Goal: Use online tool/utility: Use online tool/utility

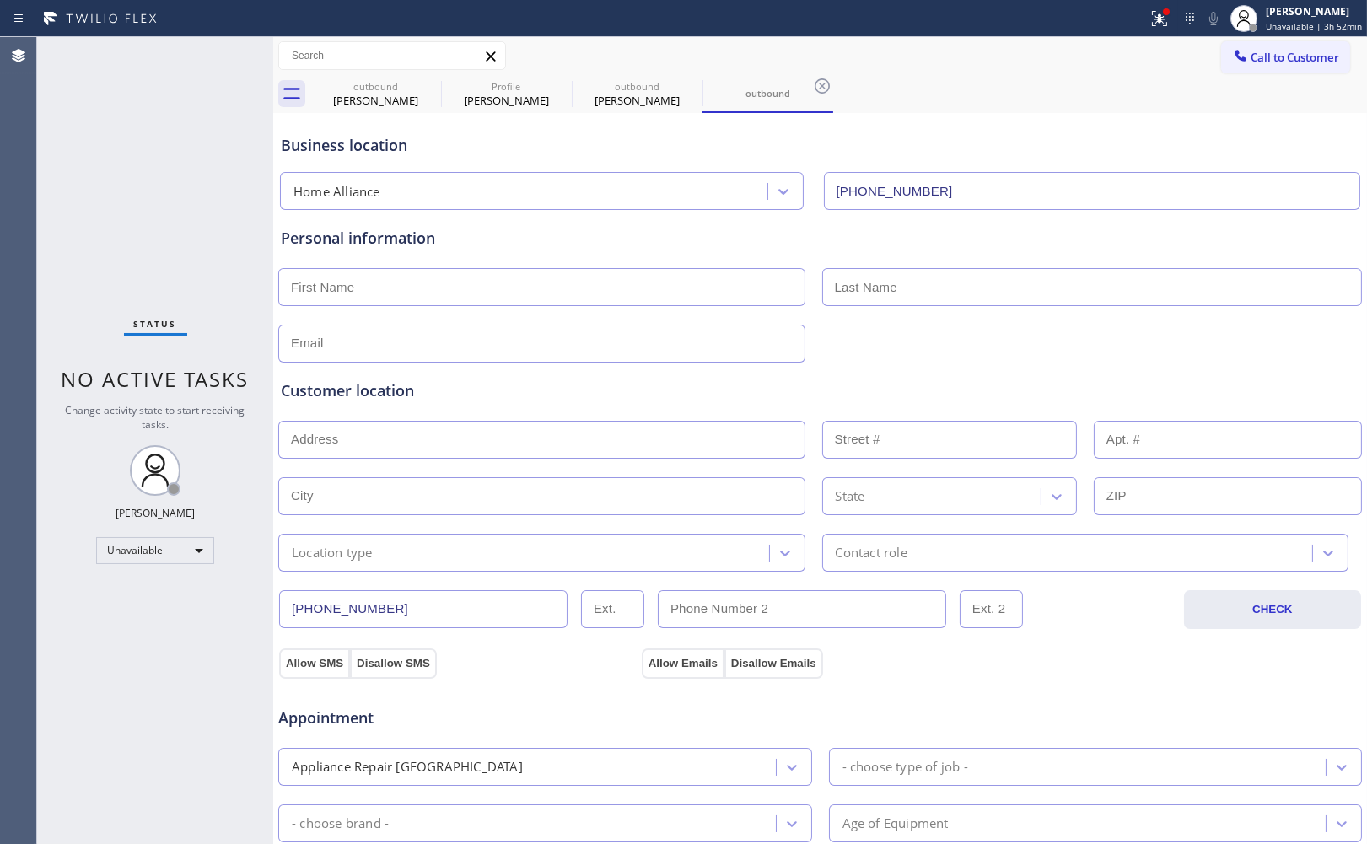
click at [988, 344] on div at bounding box center [820, 341] width 1087 height 41
click at [559, 87] on icon at bounding box center [560, 85] width 15 height 15
type input "[PHONE_NUMBER]"
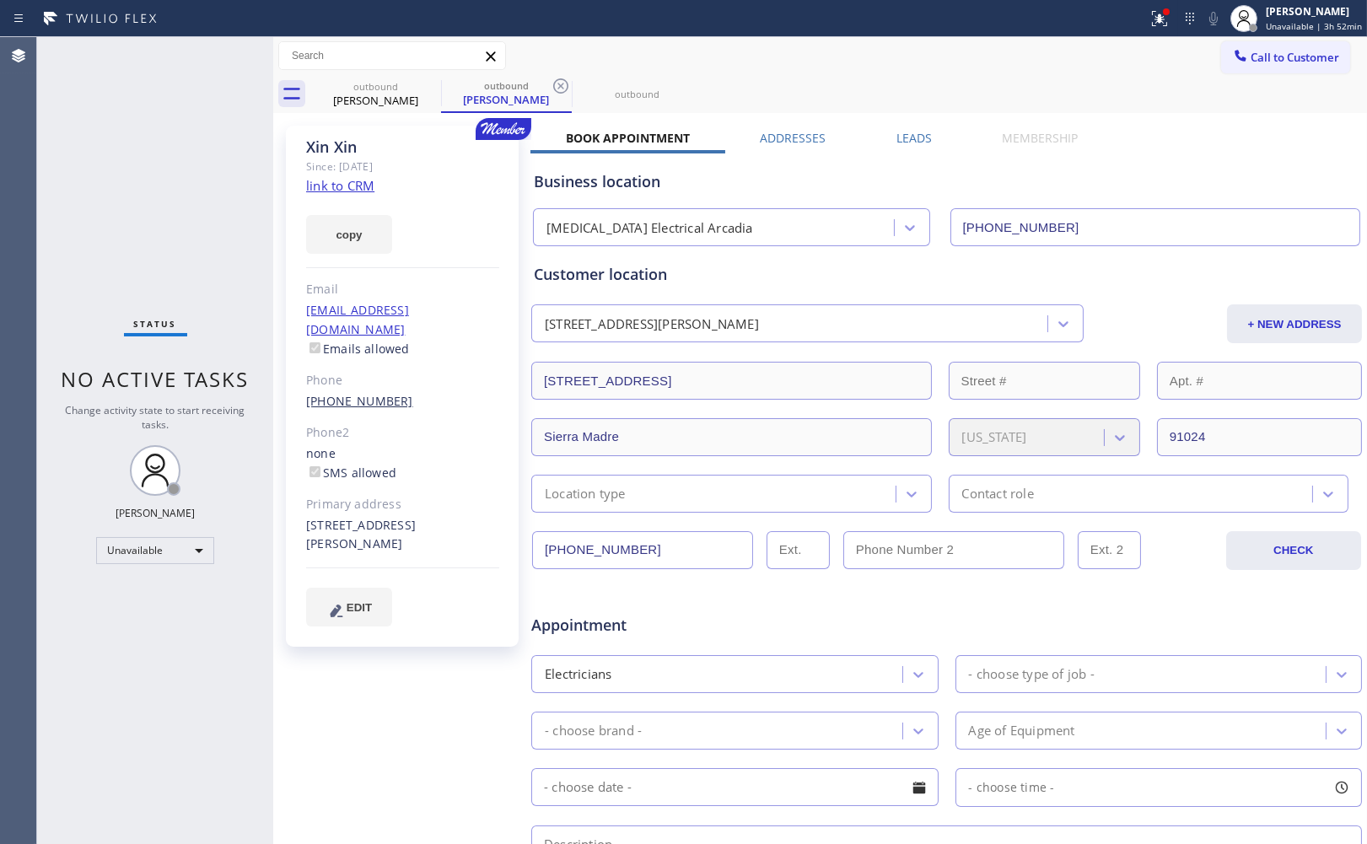
click at [333, 393] on link "[PHONE_NUMBER]" at bounding box center [359, 401] width 107 height 16
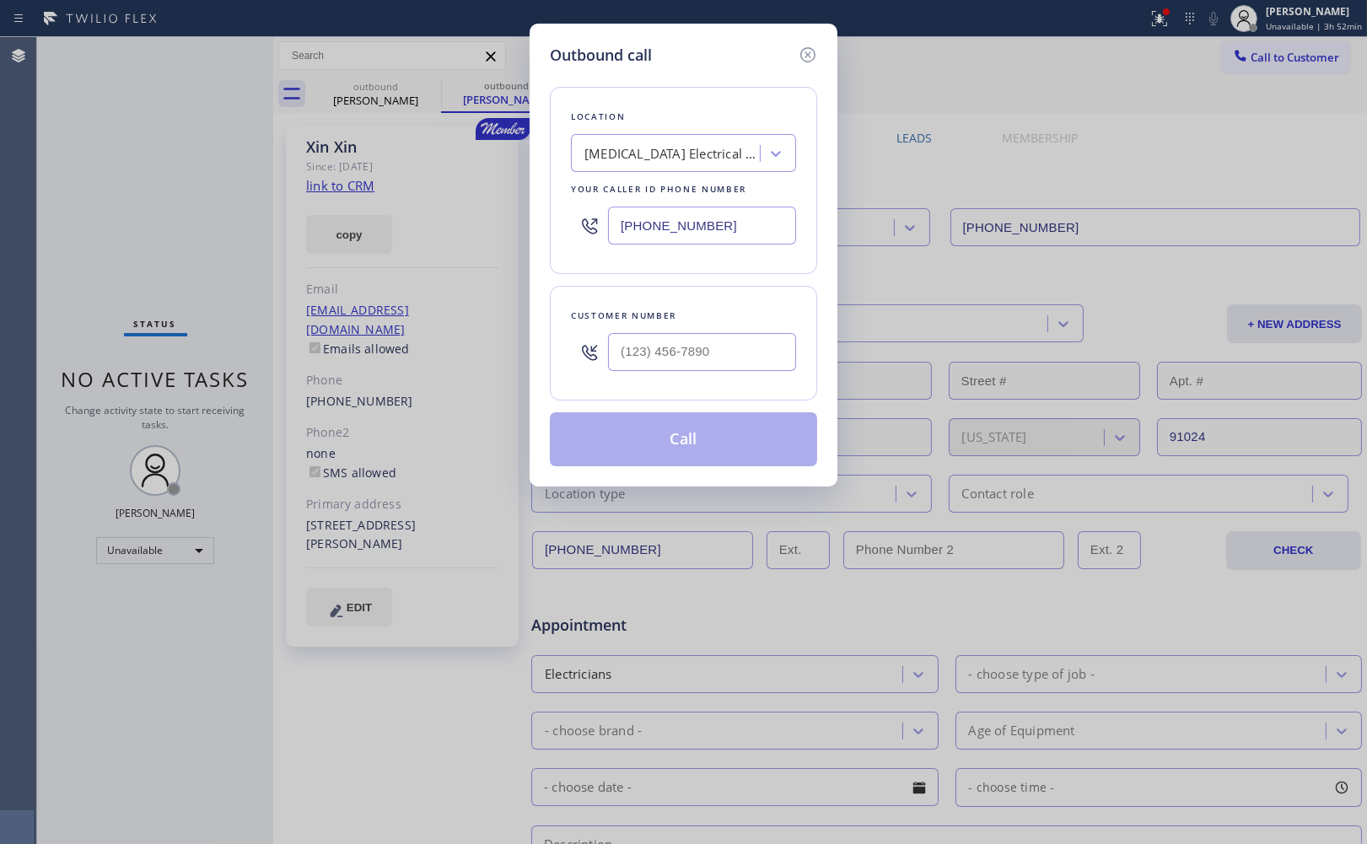
type input "[PHONE_NUMBER]"
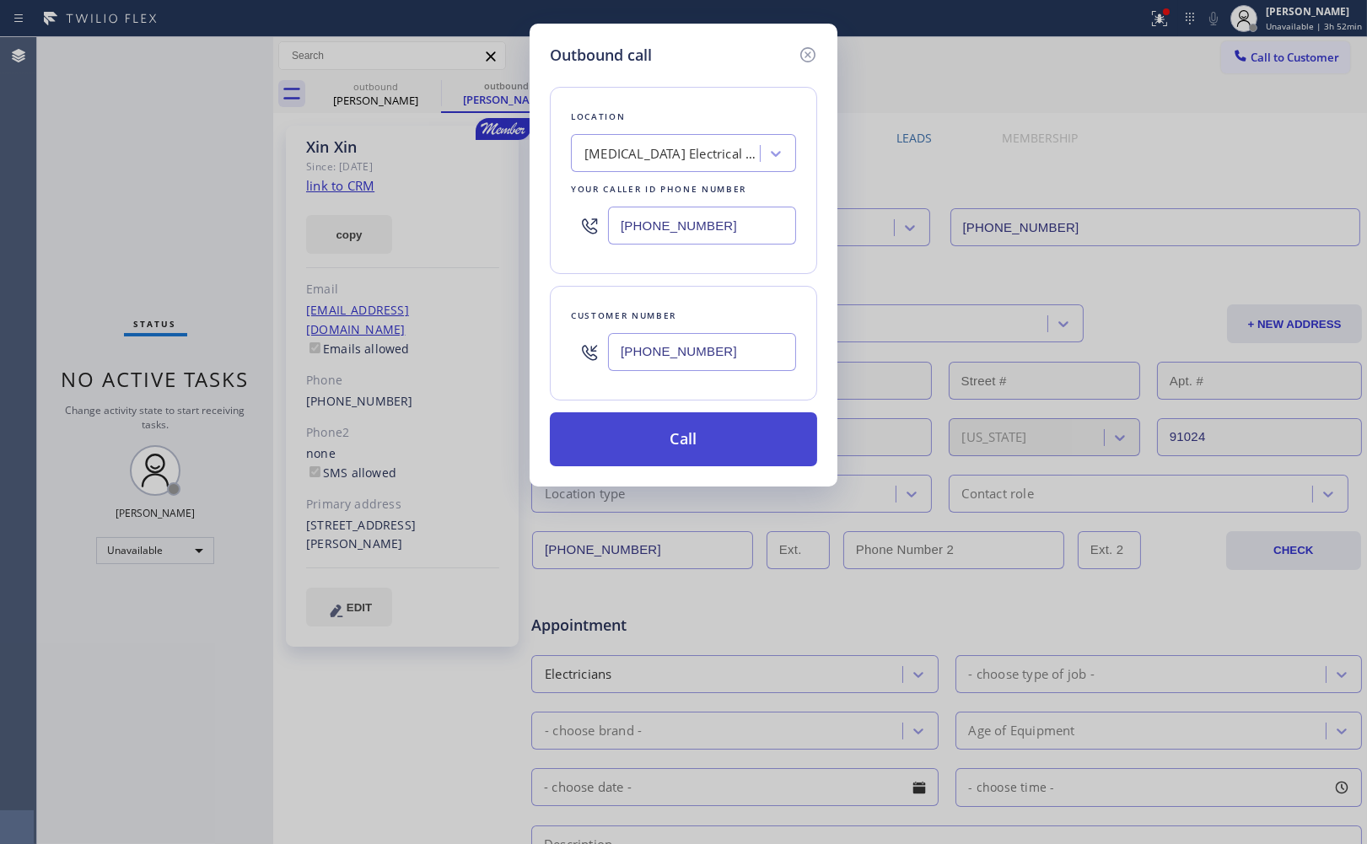
click at [700, 439] on button "Call" at bounding box center [683, 439] width 267 height 54
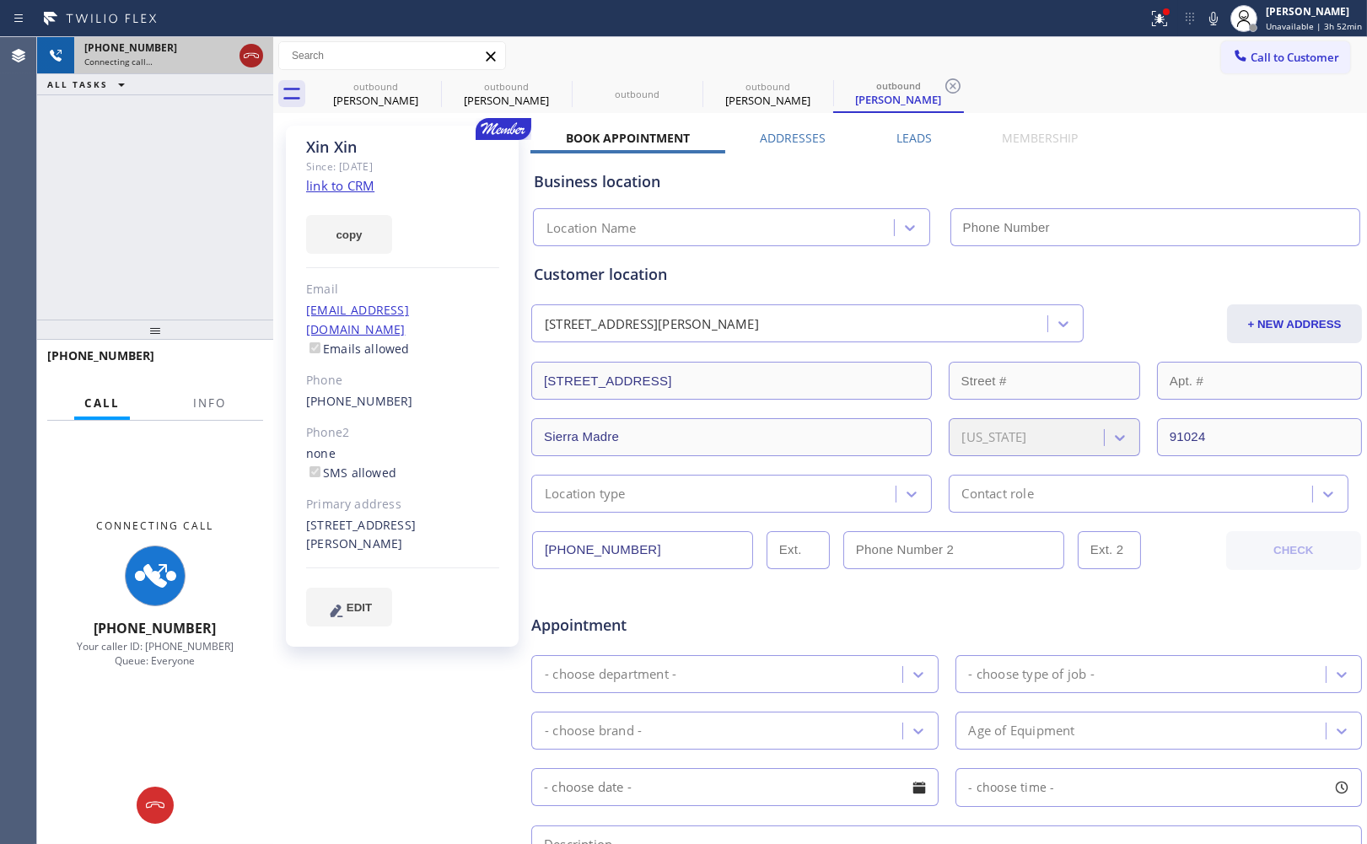
click at [247, 51] on icon at bounding box center [251, 56] width 20 height 20
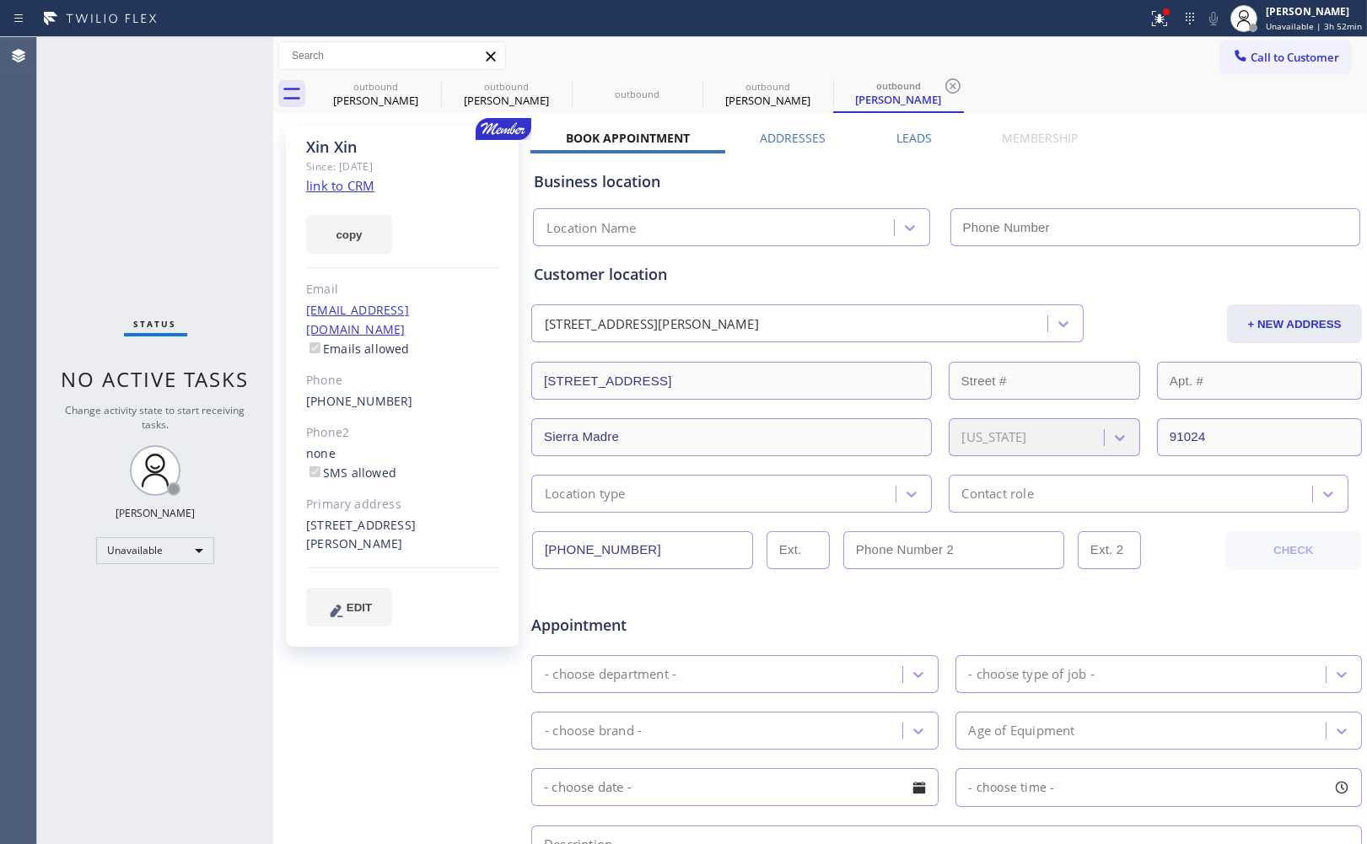
type input "[PHONE_NUMBER]"
